Goal: Task Accomplishment & Management: Complete application form

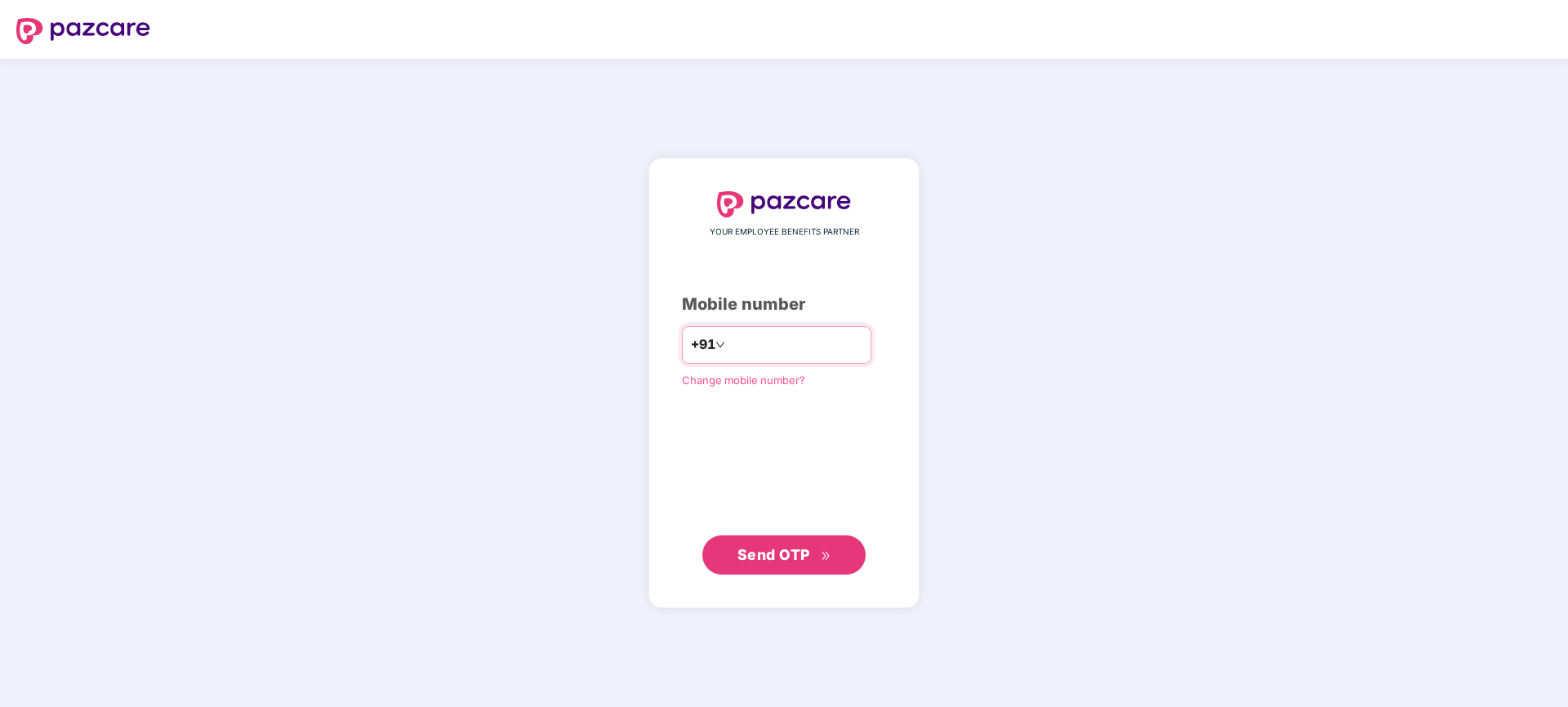
click at [751, 349] on input "number" at bounding box center [795, 345] width 134 height 26
type input "**********"
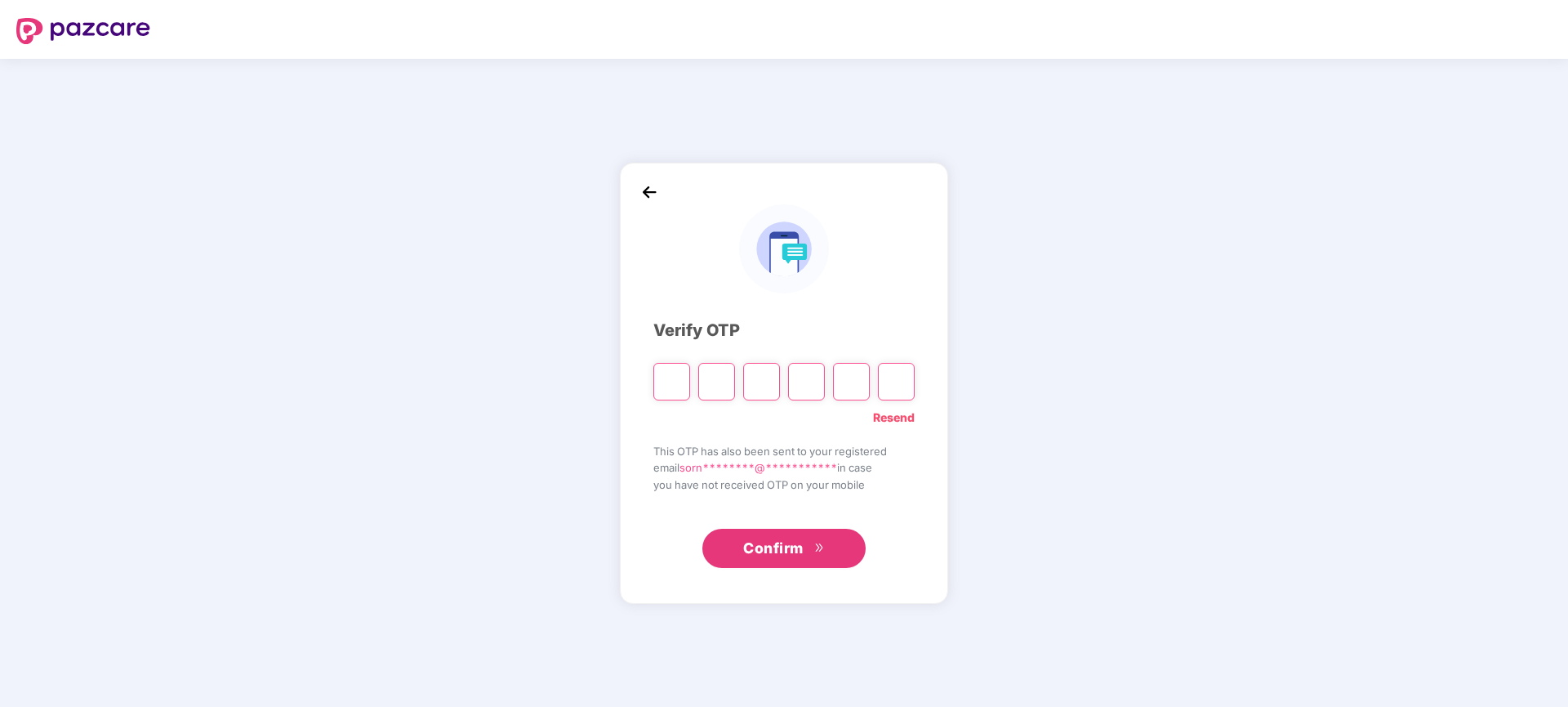
type input "*"
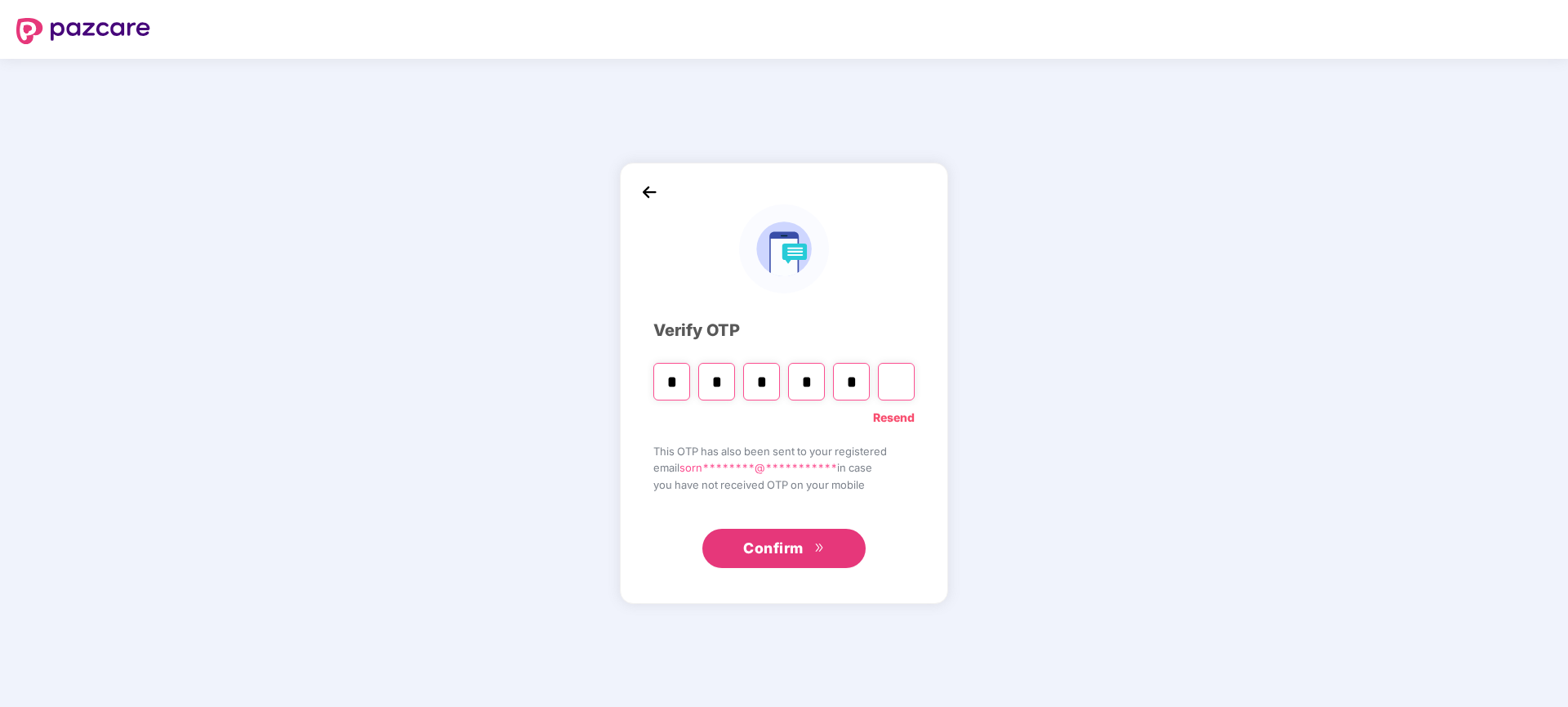
type input "*"
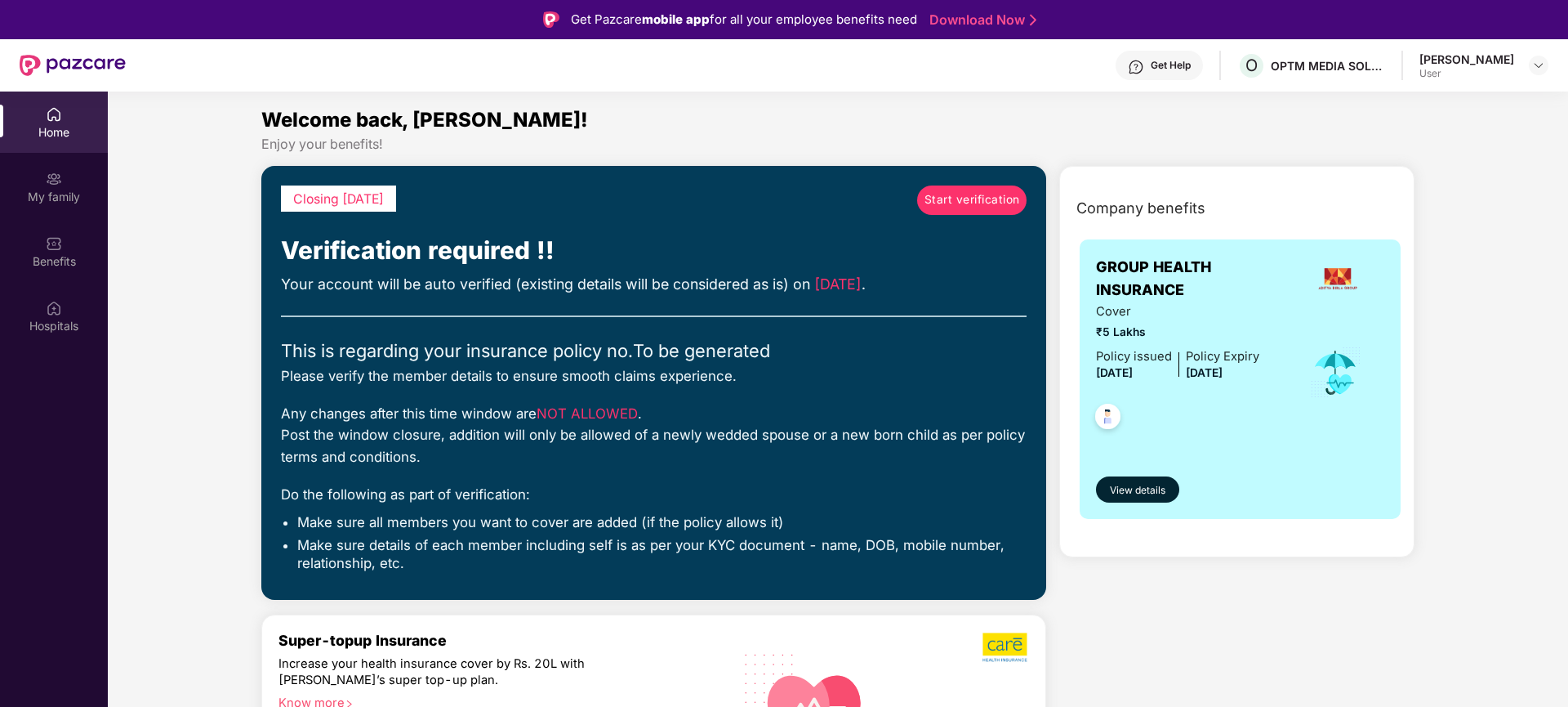
click at [973, 198] on span "Start verification" at bounding box center [972, 199] width 96 height 18
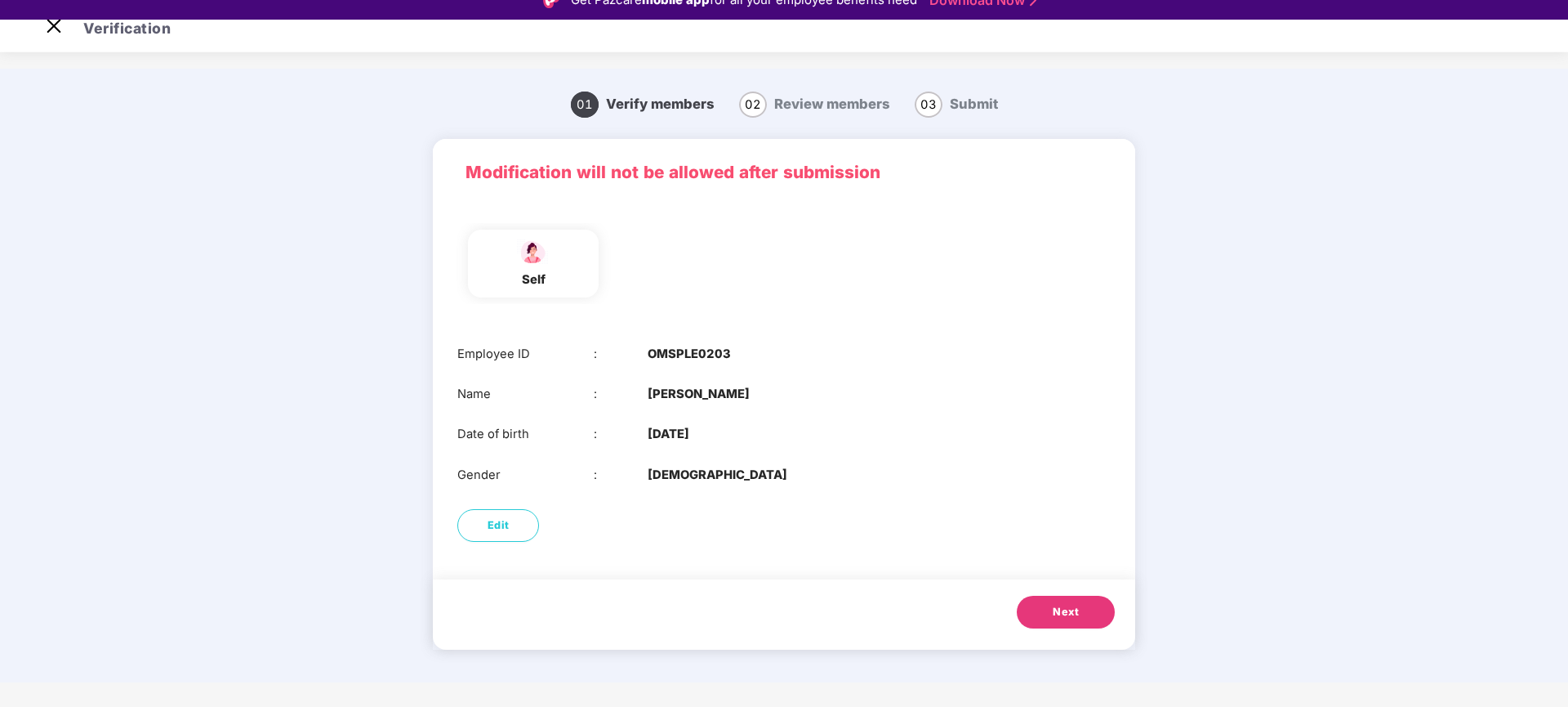
scroll to position [39, 0]
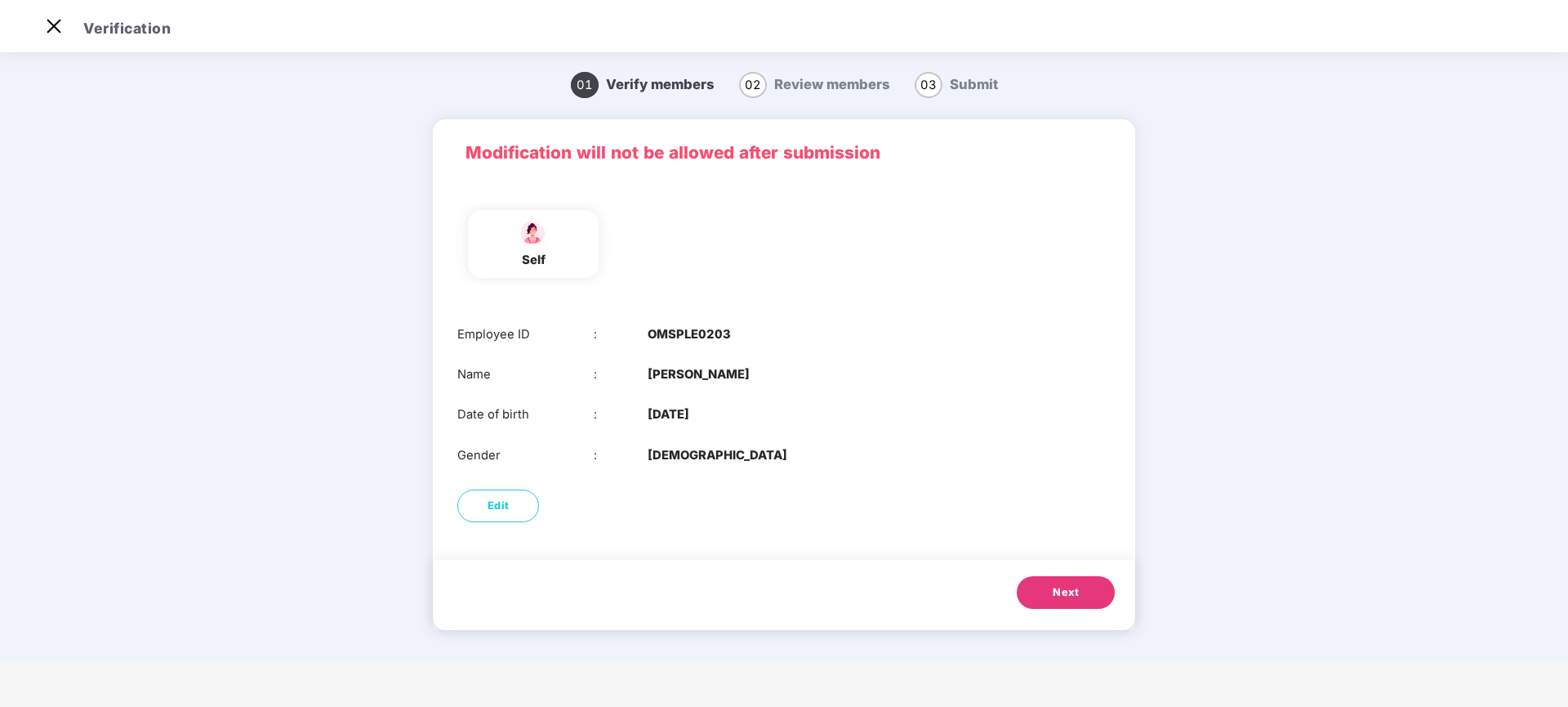
click at [1070, 588] on span "Next" at bounding box center [1065, 592] width 26 height 17
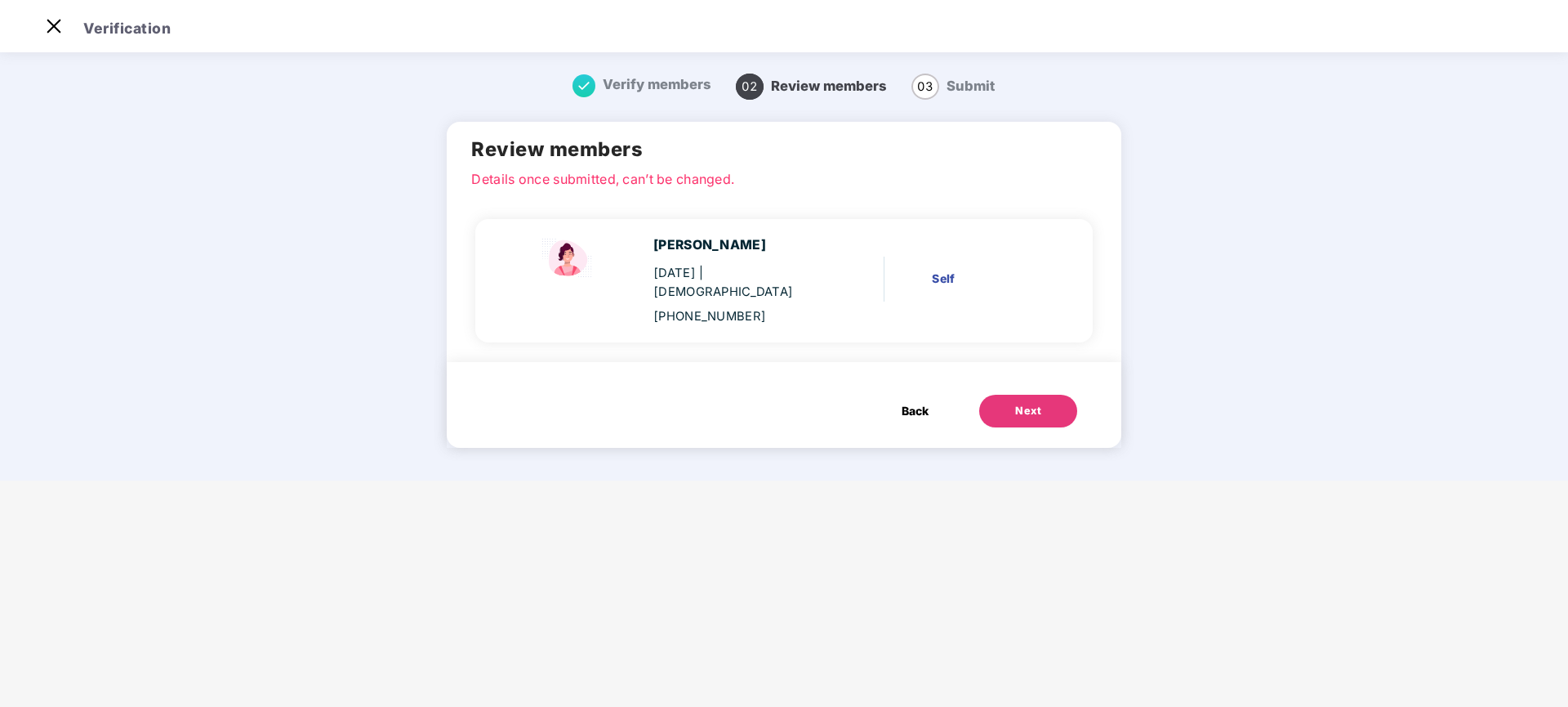
click at [1018, 402] on div "Next" at bounding box center [1028, 411] width 26 height 17
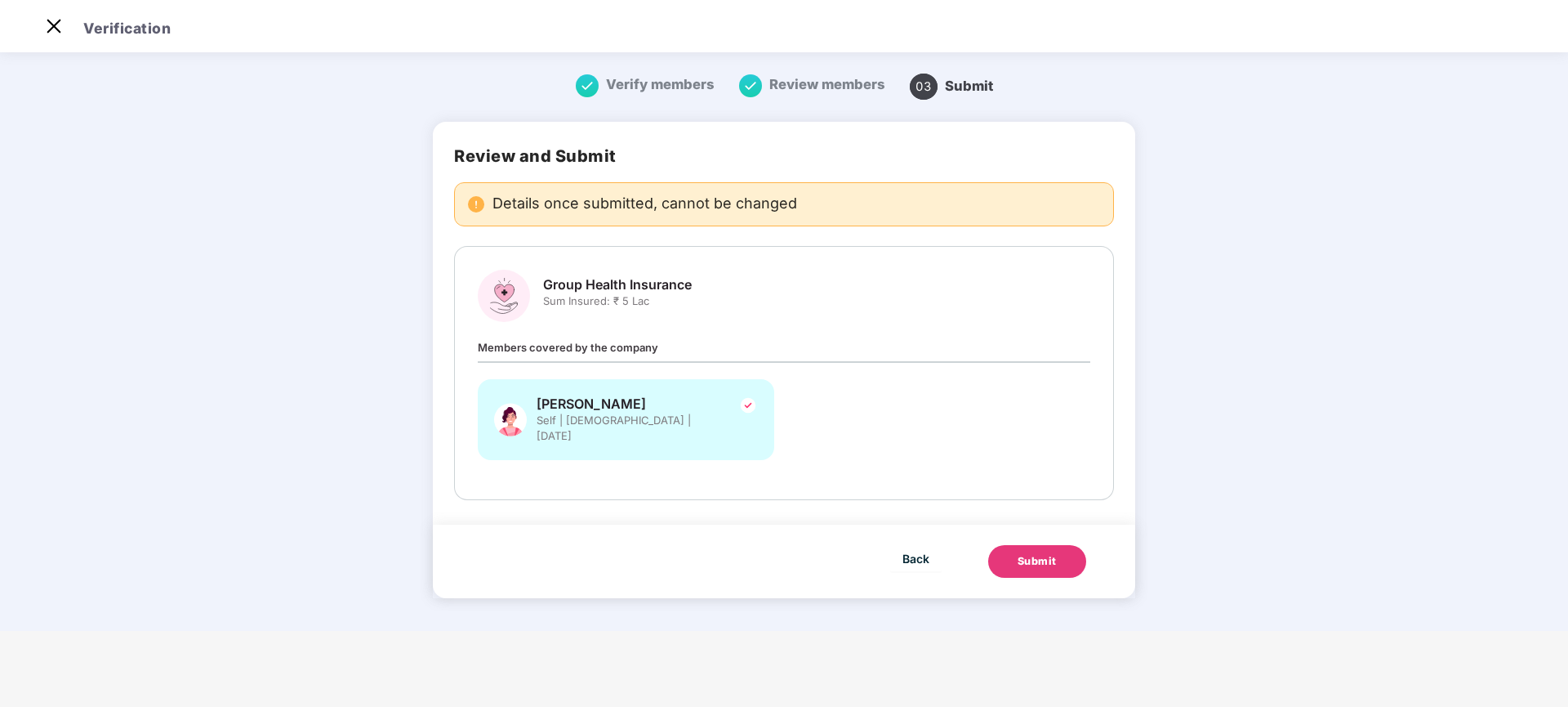
scroll to position [0, 0]
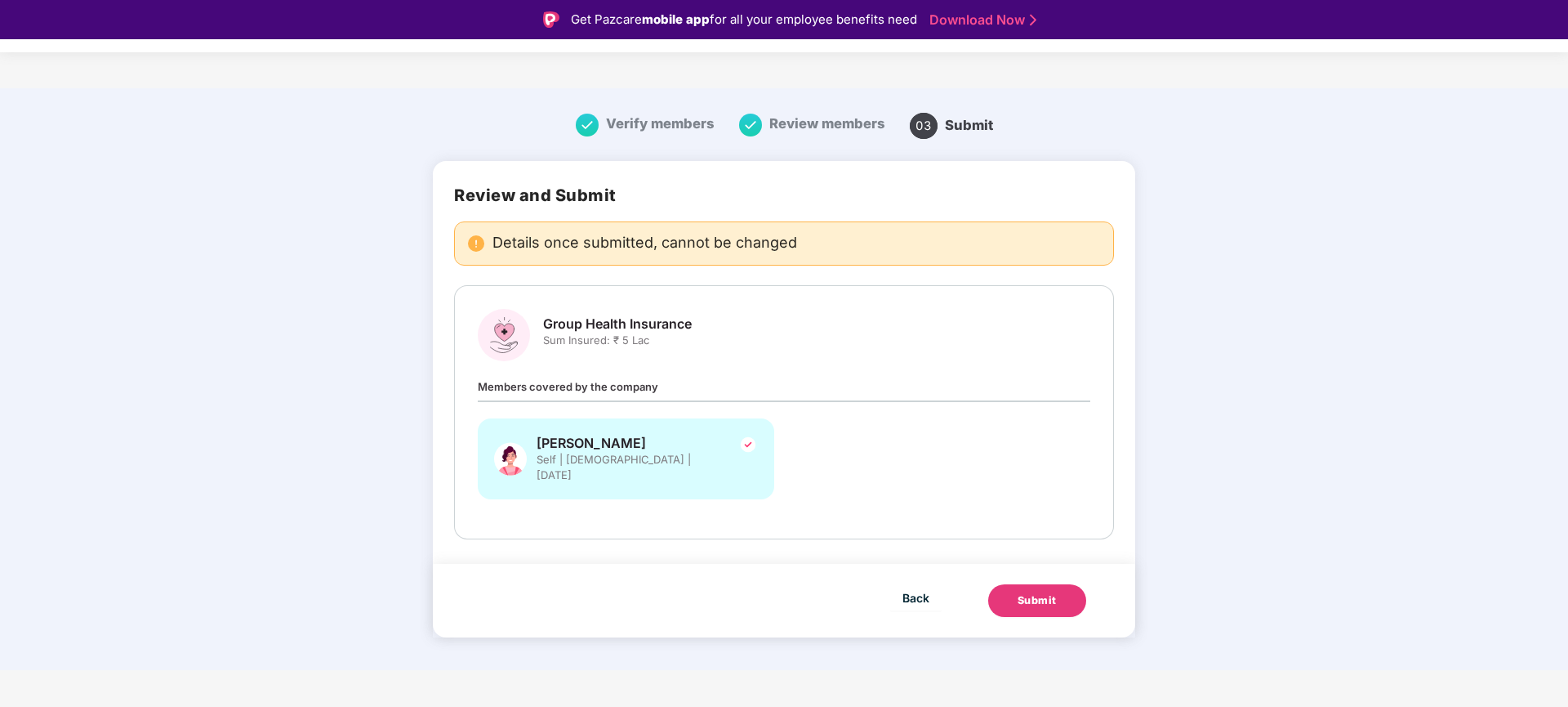
click at [678, 129] on span "Verify members" at bounding box center [660, 124] width 109 height 17
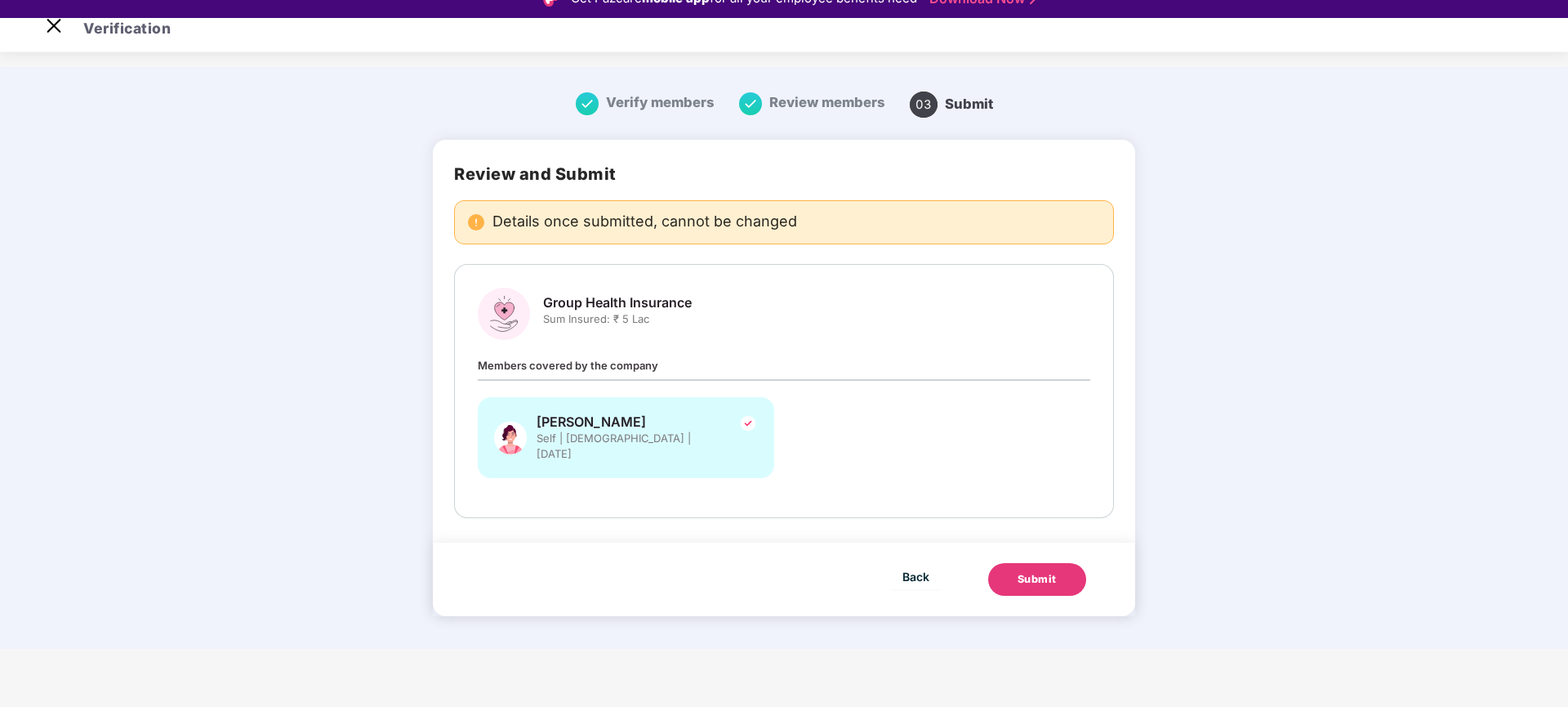
scroll to position [39, 0]
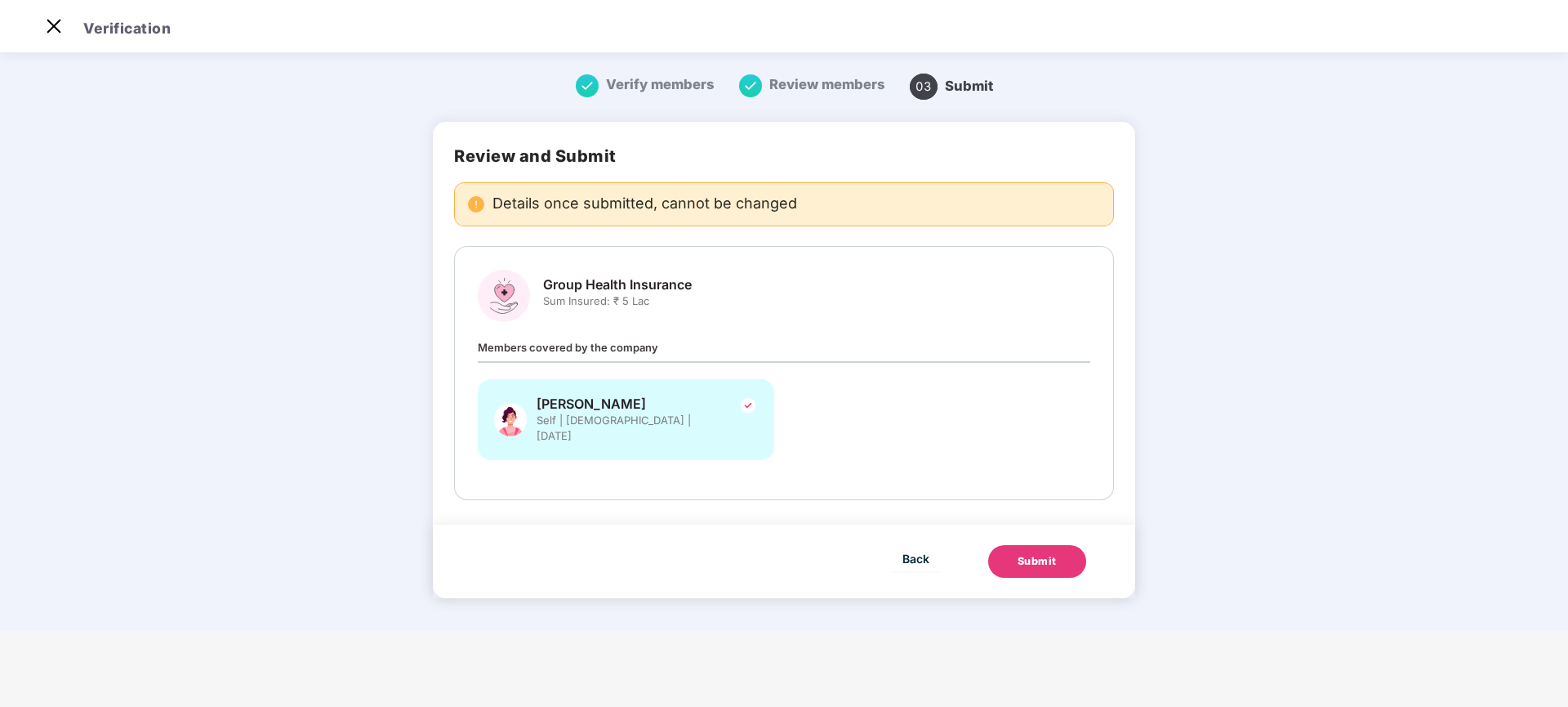
click at [634, 305] on span "Sum Insured: ₹ 5 Lac" at bounding box center [617, 301] width 149 height 16
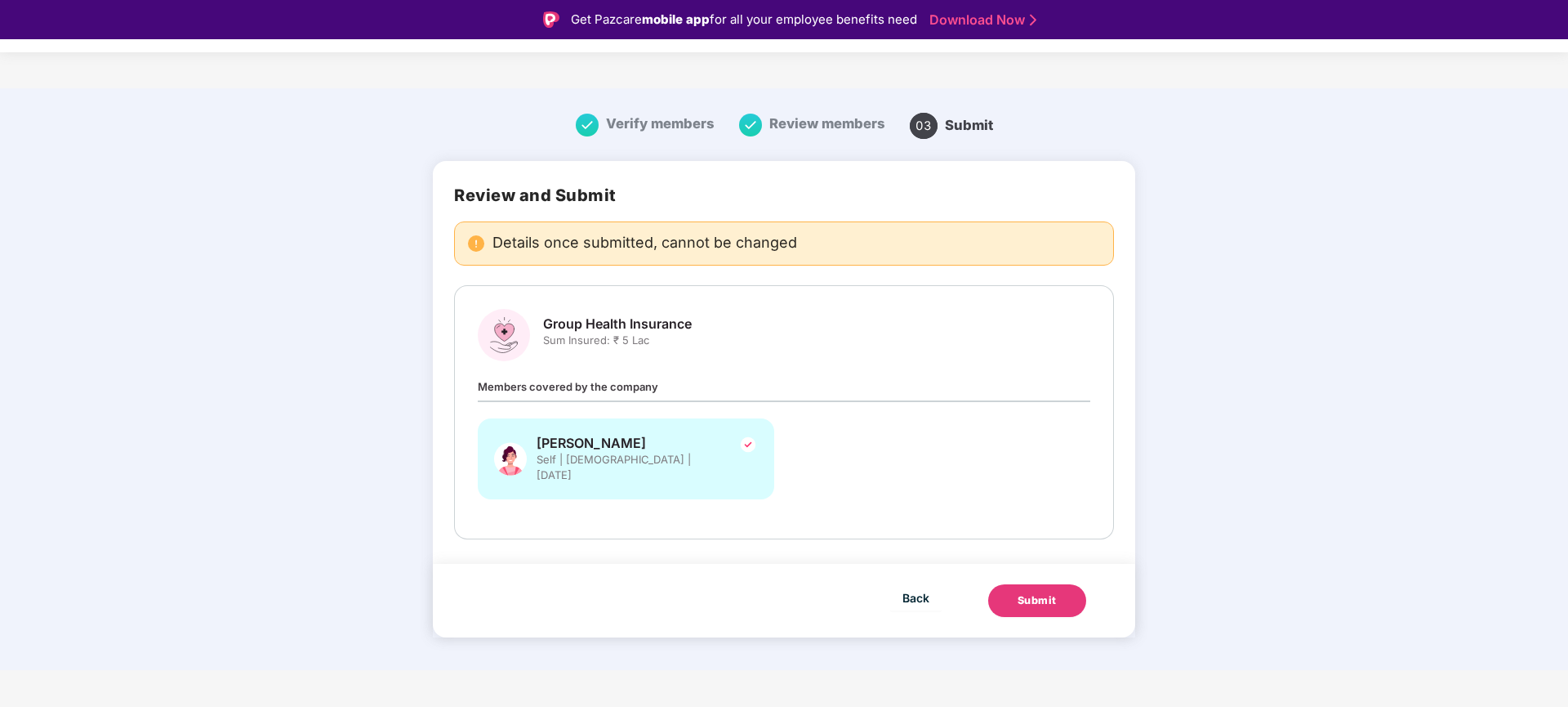
click at [747, 445] on img at bounding box center [748, 444] width 20 height 20
click at [733, 465] on div "[PERSON_NAME] Self | [DEMOGRAPHIC_DATA] | [DATE]" at bounding box center [626, 458] width 296 height 81
click at [591, 236] on span "Details once submitted, cannot be changed" at bounding box center [644, 244] width 304 height 17
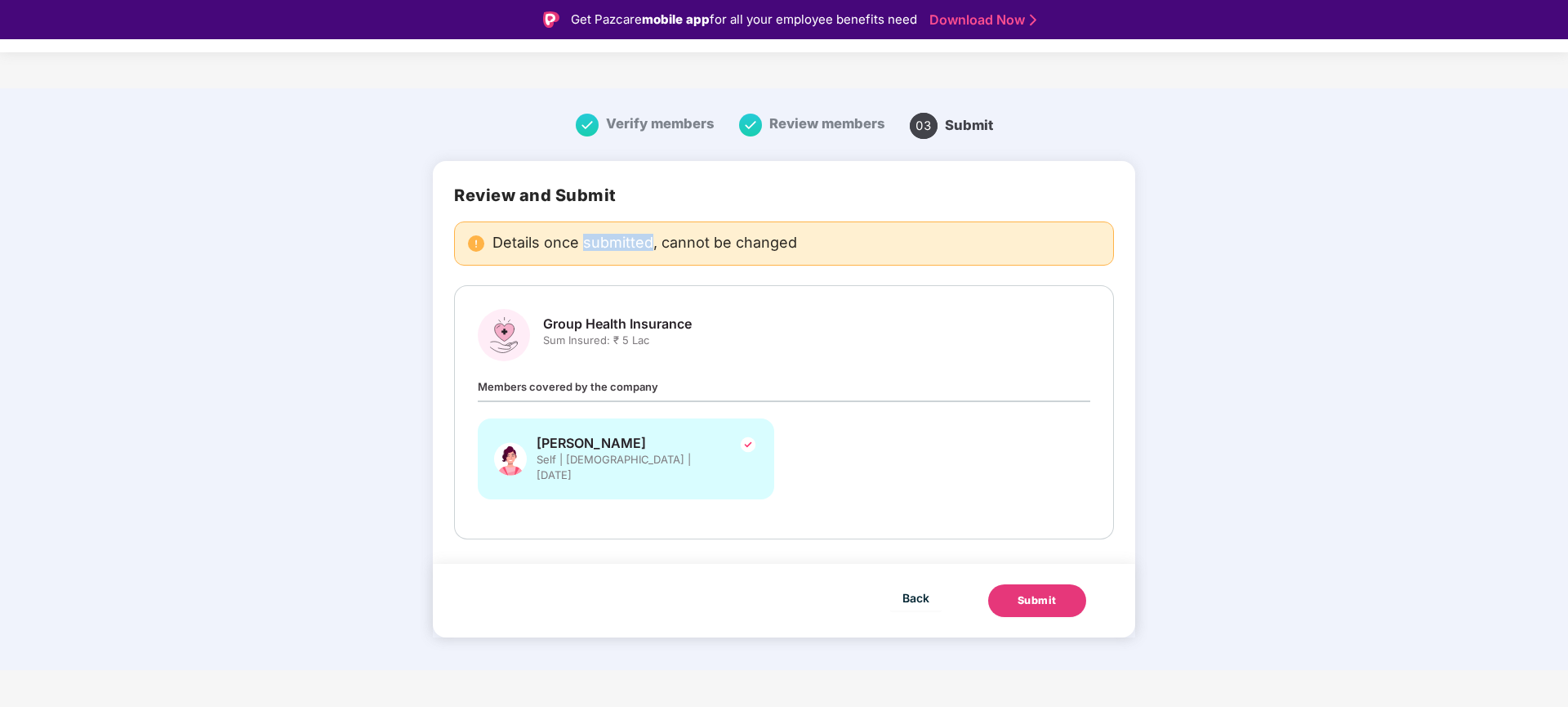
click at [591, 236] on span "Details once submitted, cannot be changed" at bounding box center [644, 244] width 304 height 17
click at [656, 119] on span "Verify members" at bounding box center [660, 124] width 109 height 17
click at [598, 129] on img at bounding box center [587, 125] width 23 height 23
click at [752, 133] on img at bounding box center [750, 125] width 23 height 23
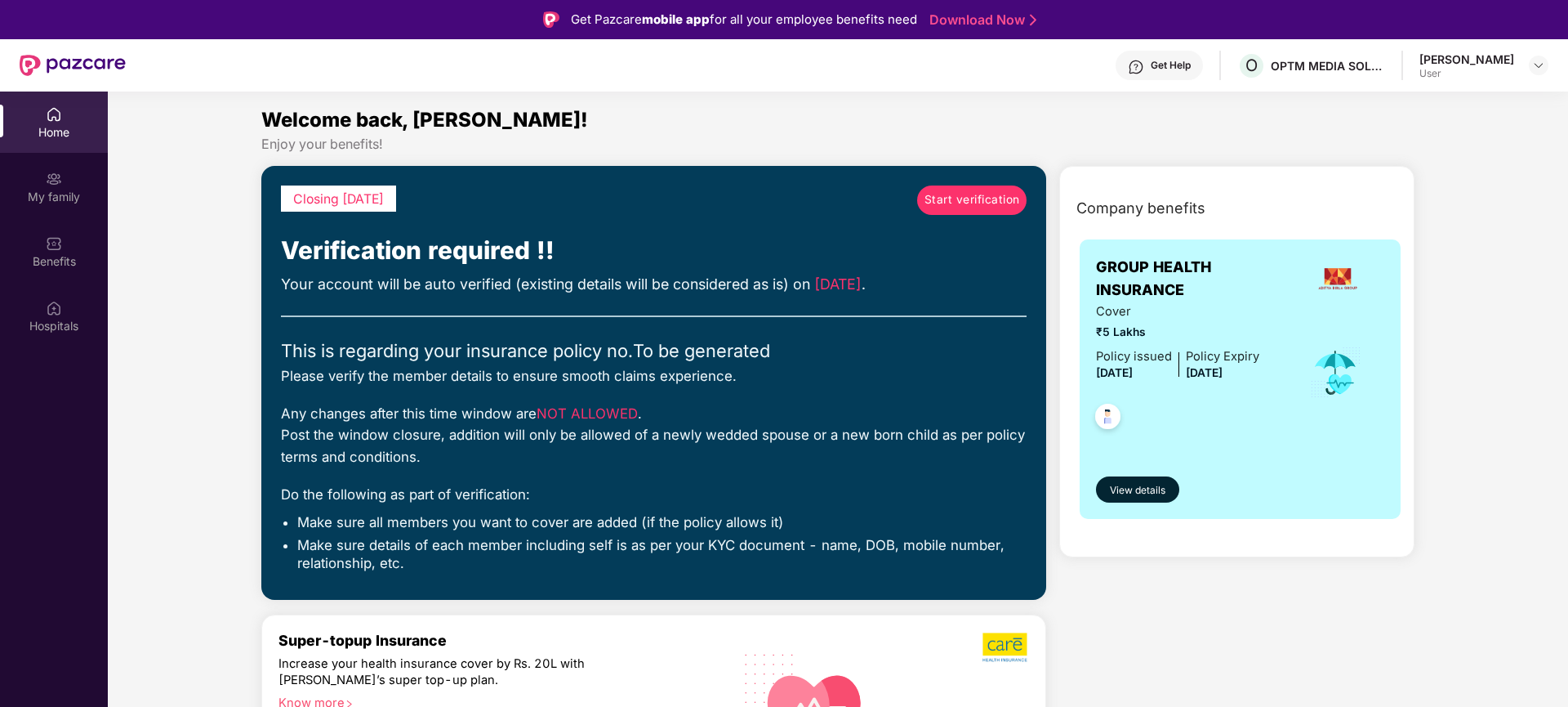
click at [957, 199] on span "Start verification" at bounding box center [972, 199] width 96 height 18
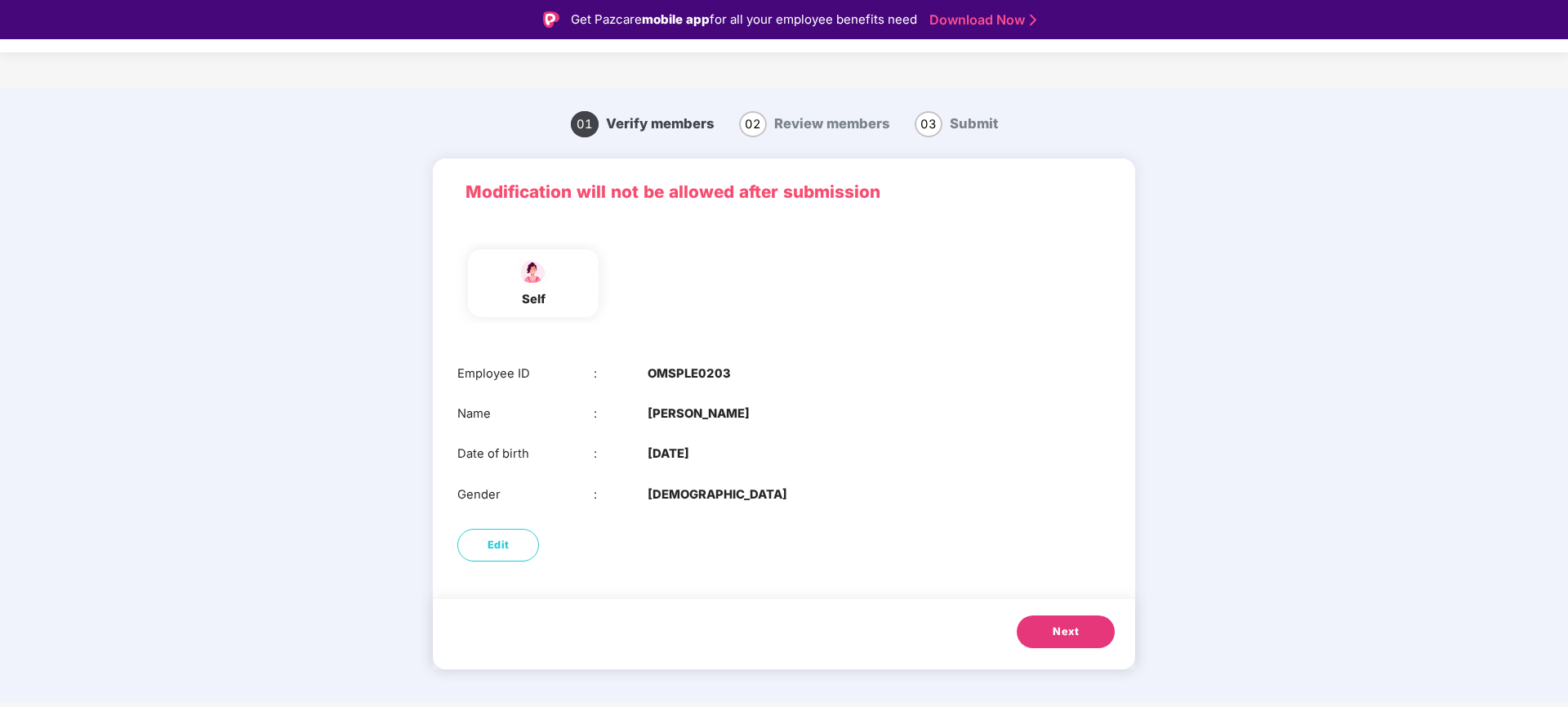
click at [1082, 631] on button "Next" at bounding box center [1065, 631] width 98 height 33
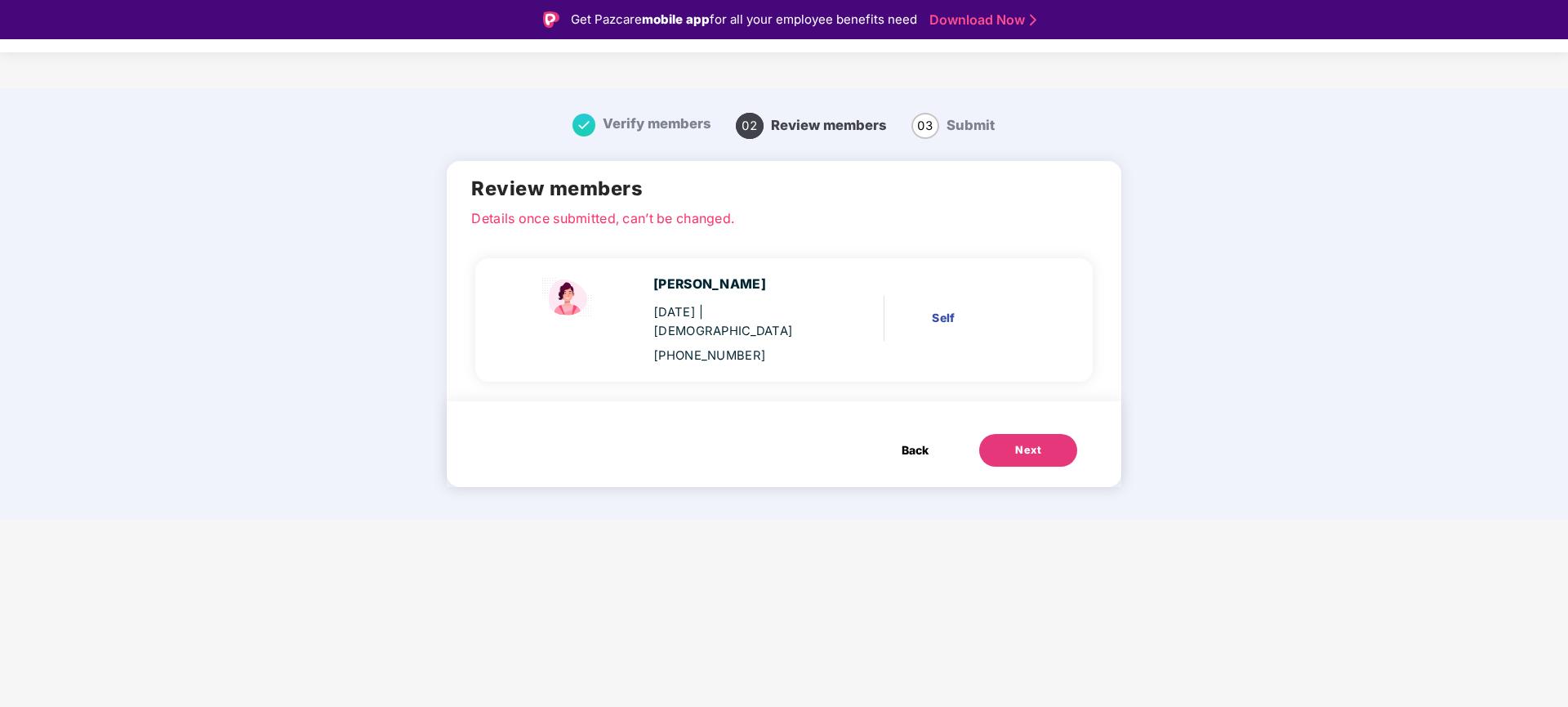
scroll to position [39, 0]
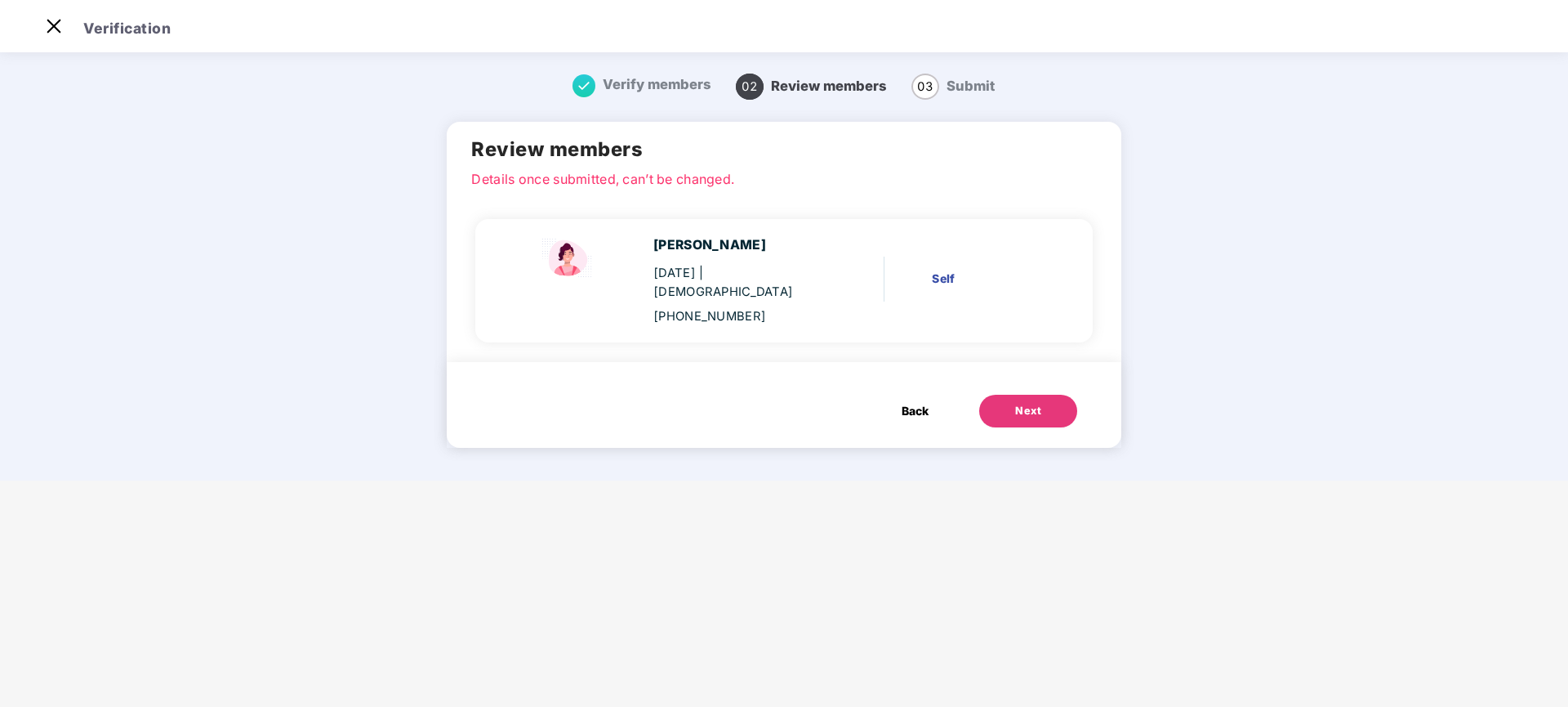
click at [1022, 402] on div "Next" at bounding box center [1028, 411] width 26 height 17
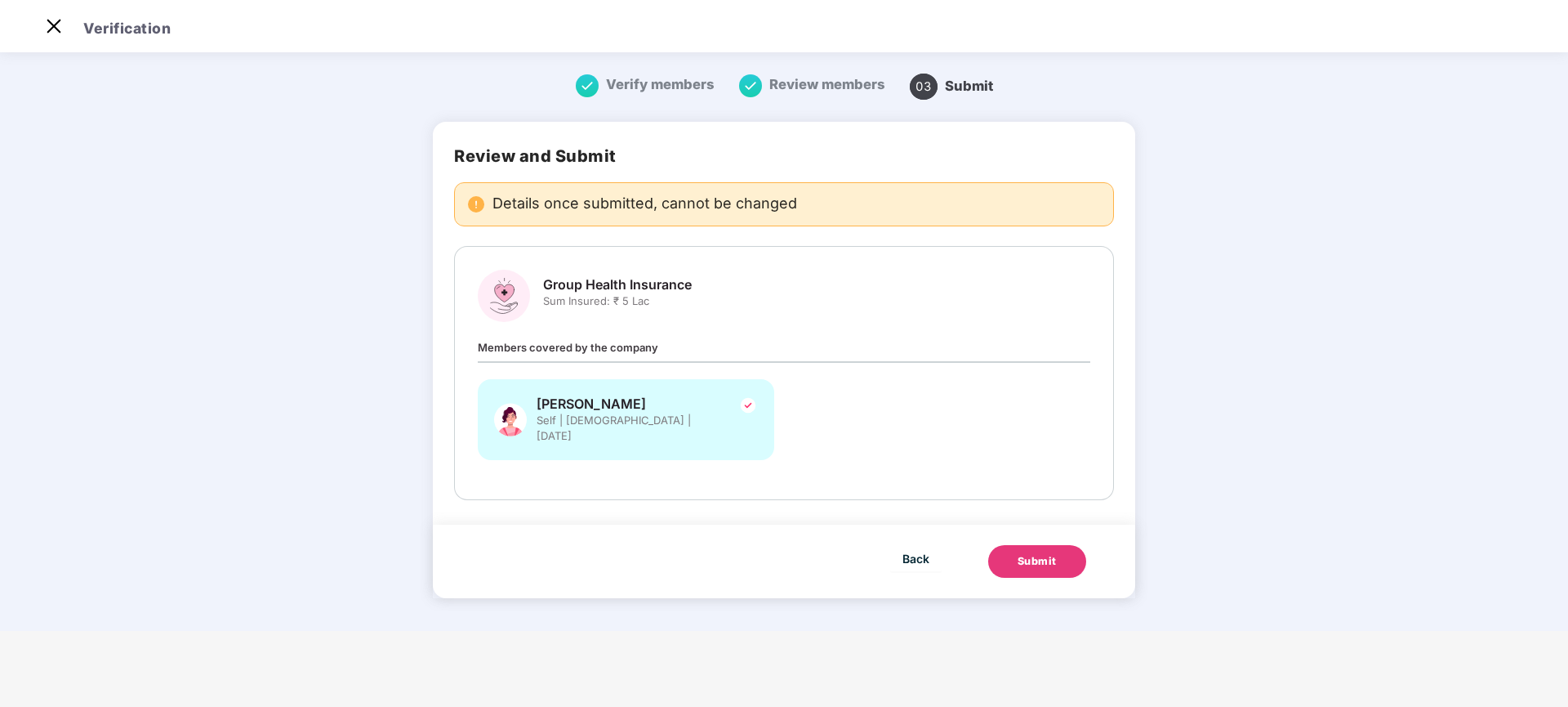
scroll to position [0, 0]
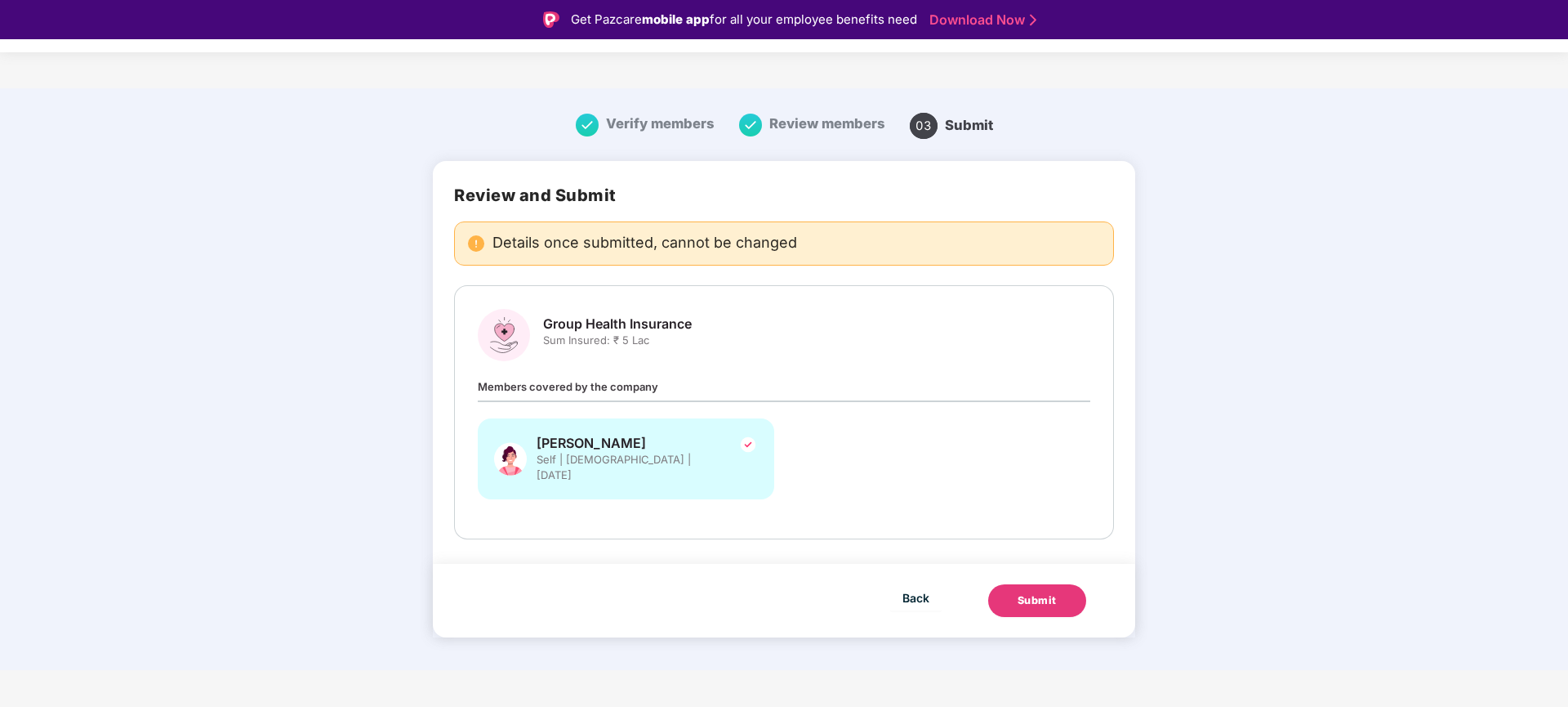
click at [1020, 592] on div "Submit" at bounding box center [1037, 601] width 39 height 17
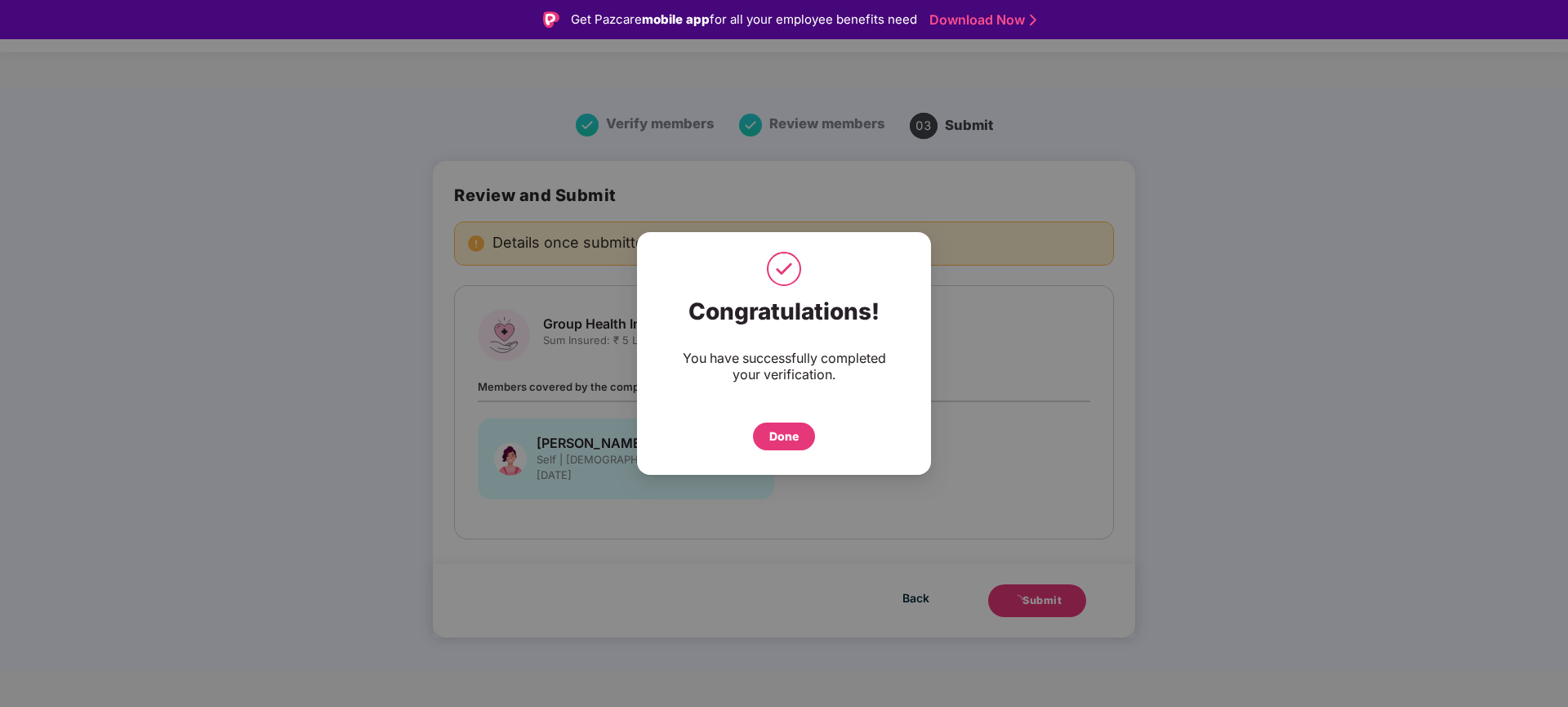
click at [796, 431] on div "Done" at bounding box center [784, 436] width 30 height 18
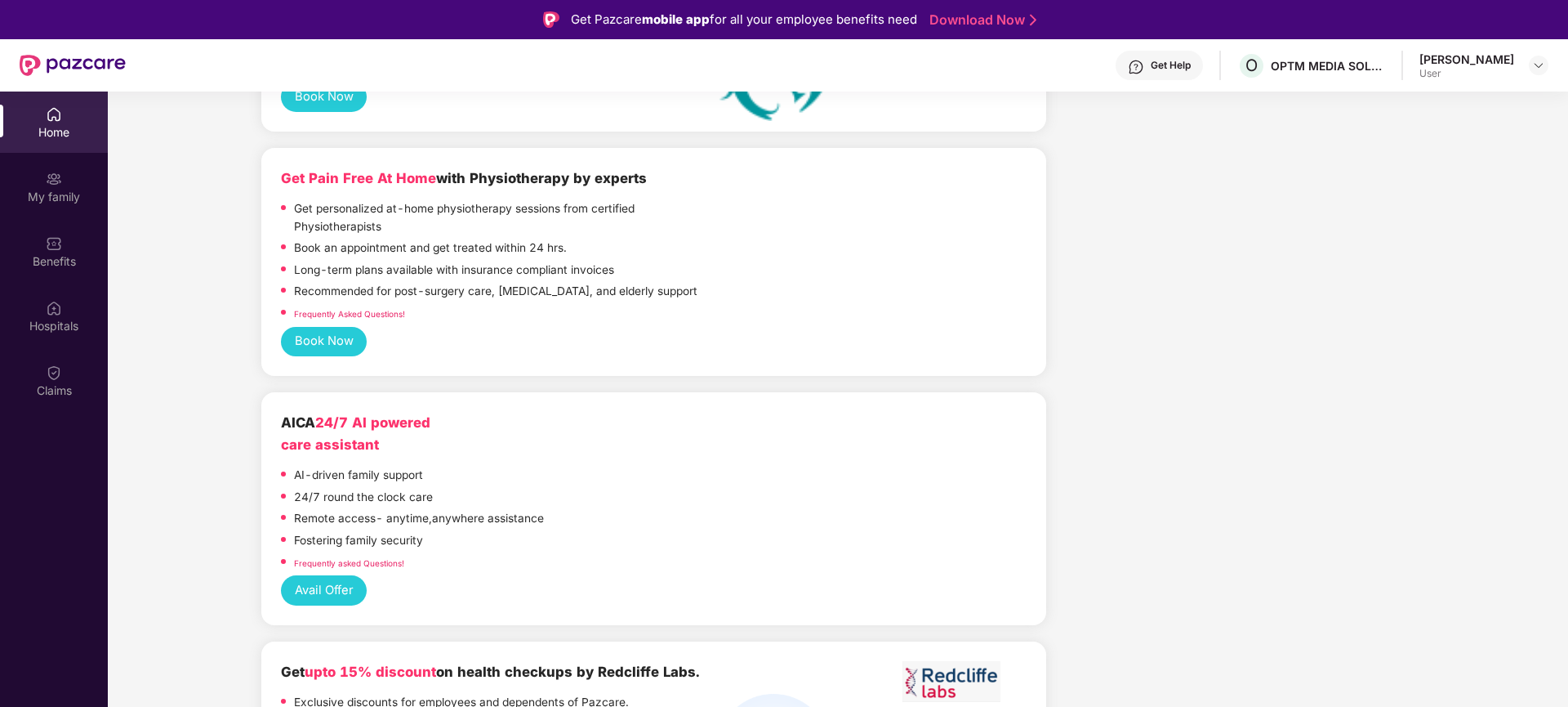
scroll to position [1666, 0]
click at [54, 205] on div "My family" at bounding box center [54, 187] width 108 height 61
